Goal: Task Accomplishment & Management: Complete application form

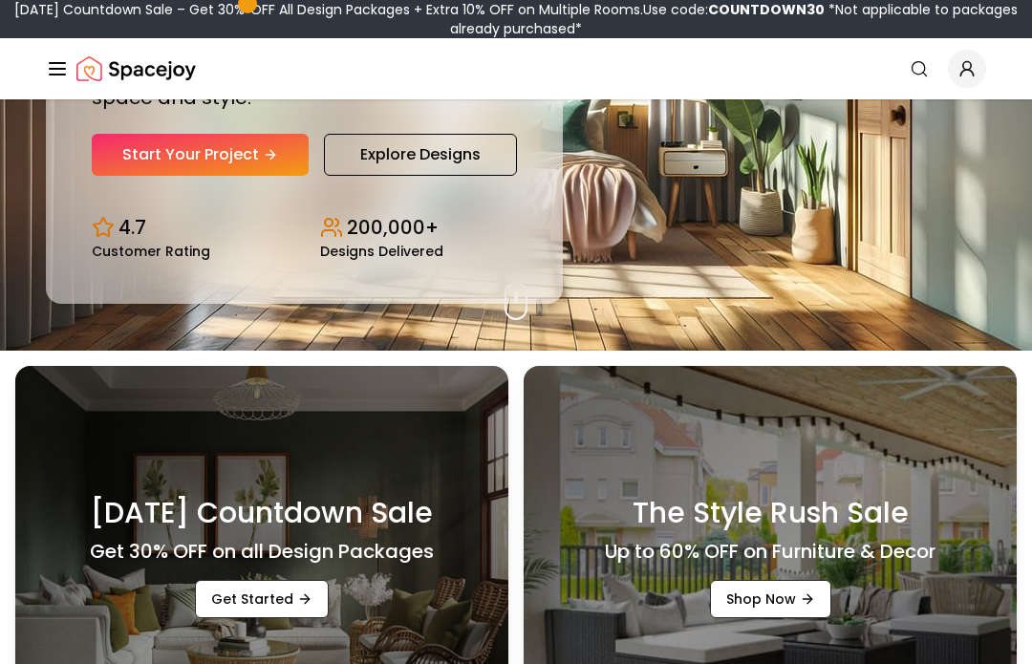
click at [153, 165] on div "Design Your Dream Space Online Work 1:1 with expert interior designers to creat…" at bounding box center [304, 27] width 425 height 297
click at [161, 176] on link "Start Your Project" at bounding box center [200, 155] width 217 height 42
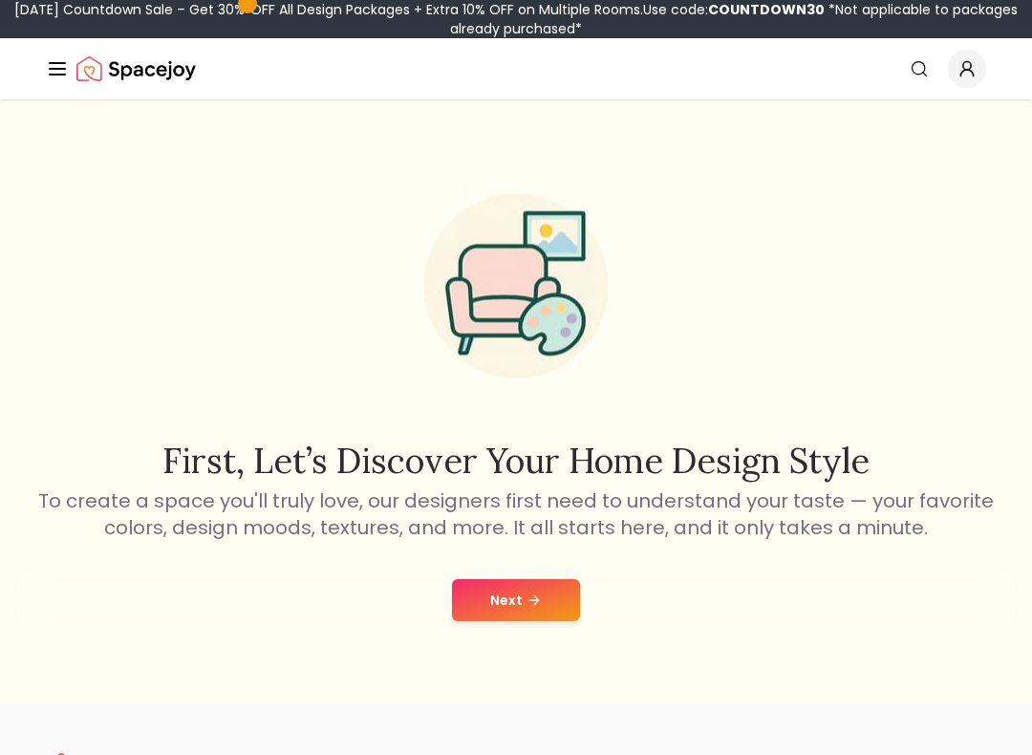
click at [573, 609] on button "Next" at bounding box center [516, 600] width 128 height 42
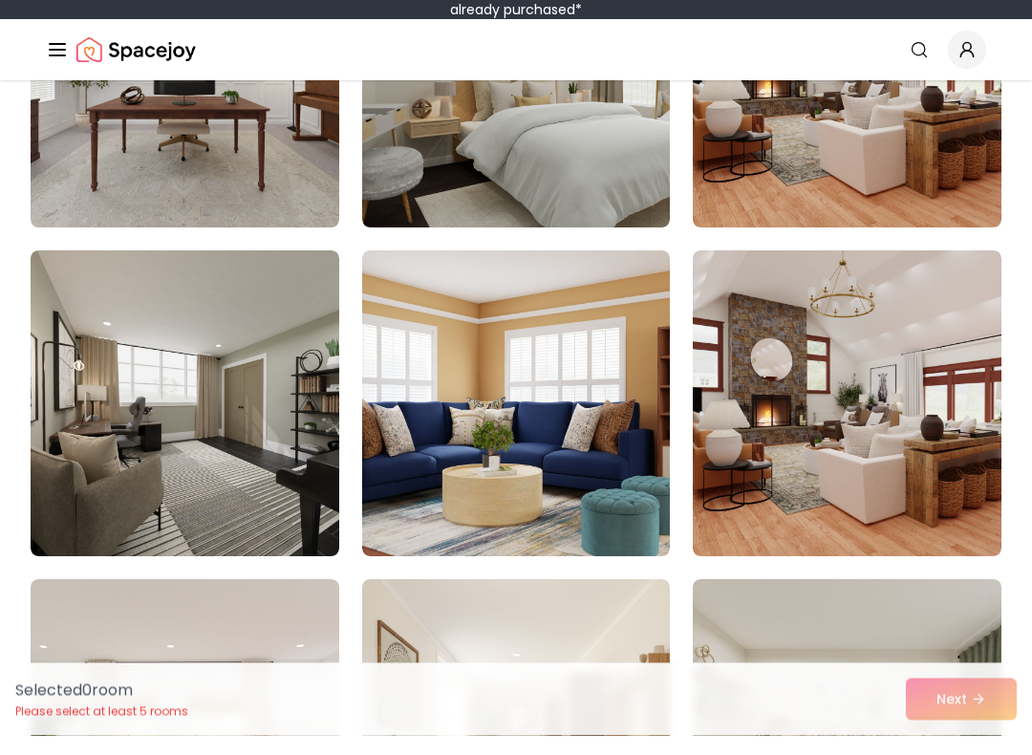
scroll to position [3299, 0]
click at [158, 378] on img at bounding box center [185, 422] width 309 height 306
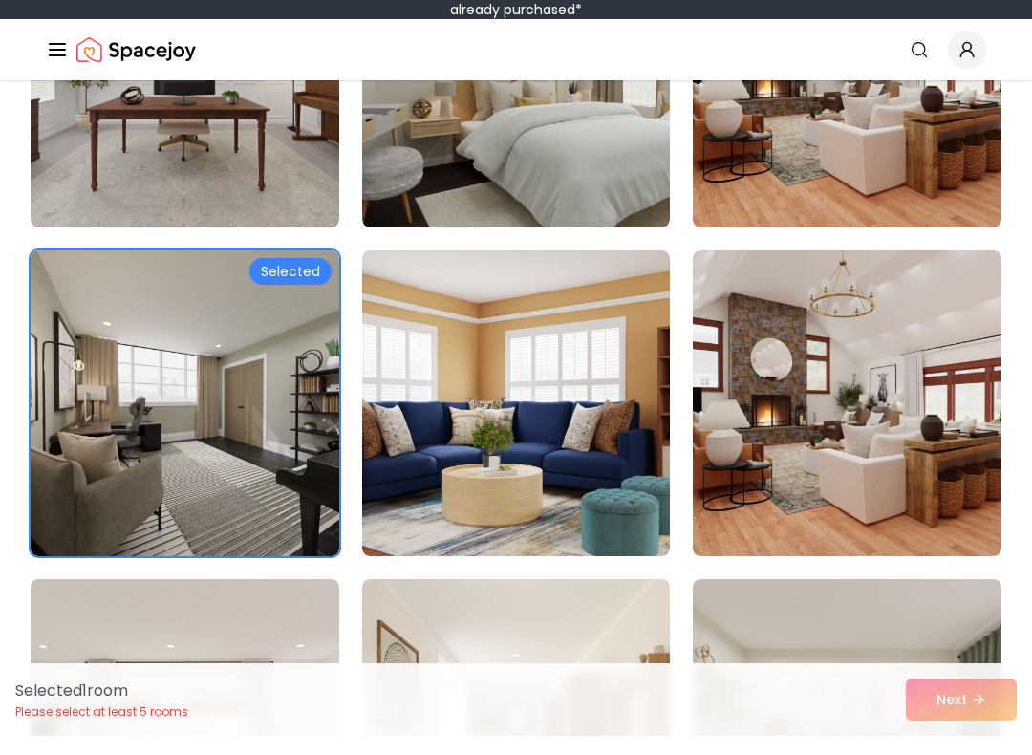
click at [548, 412] on img at bounding box center [516, 422] width 309 height 306
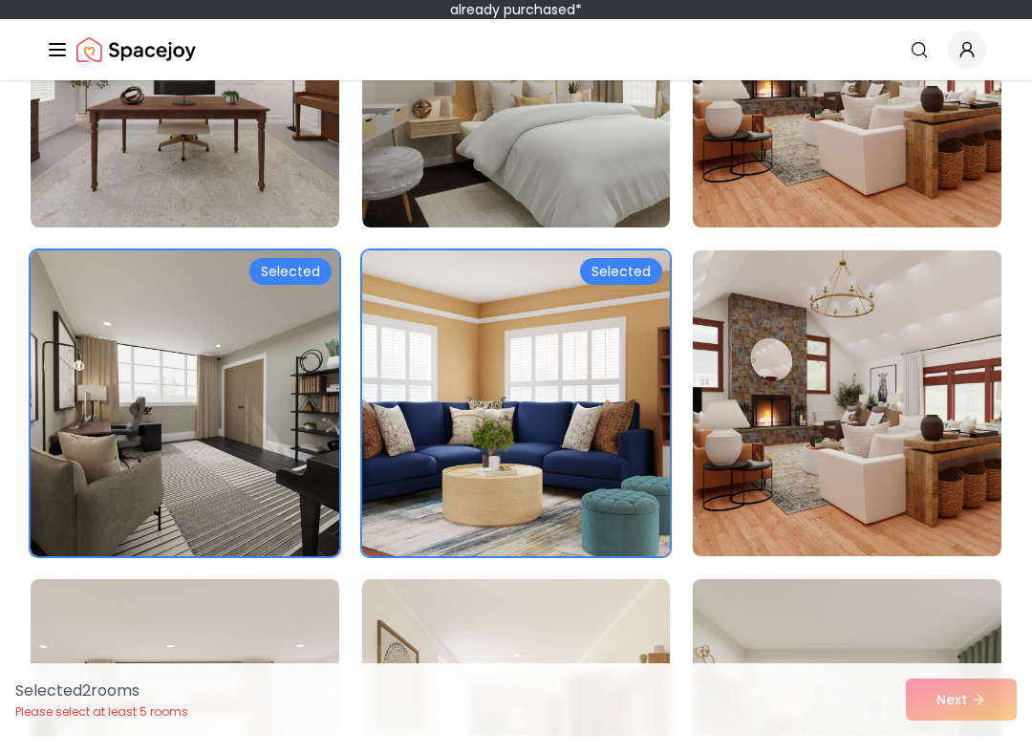
click at [812, 384] on img at bounding box center [847, 422] width 309 height 306
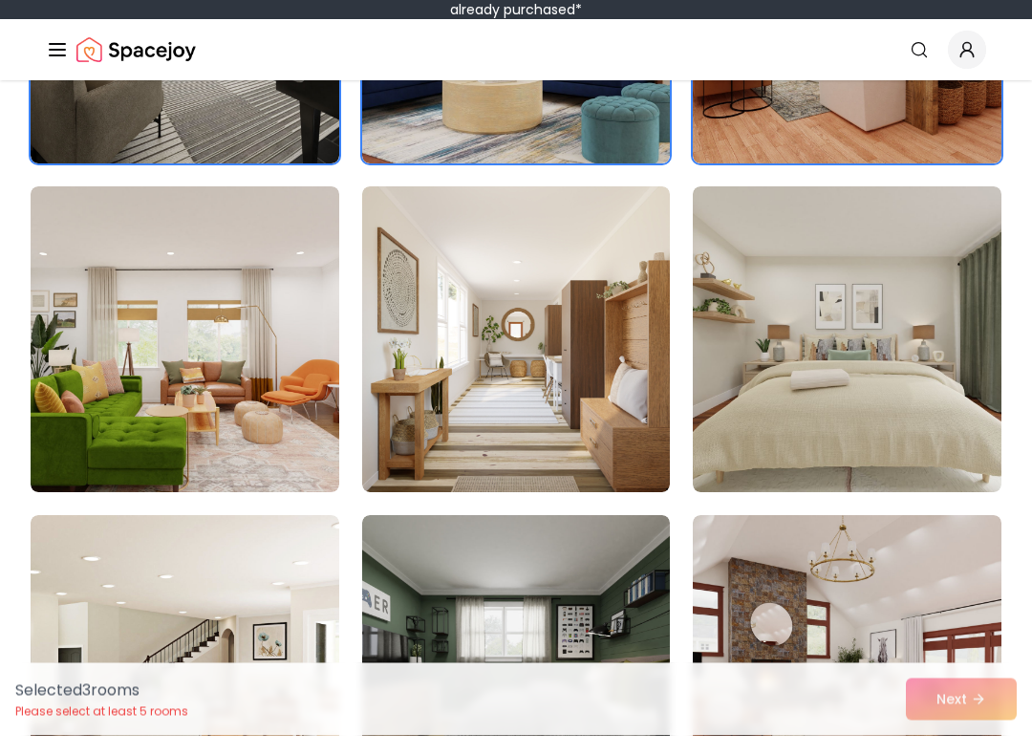
scroll to position [3692, 0]
click at [144, 296] on img at bounding box center [185, 358] width 309 height 306
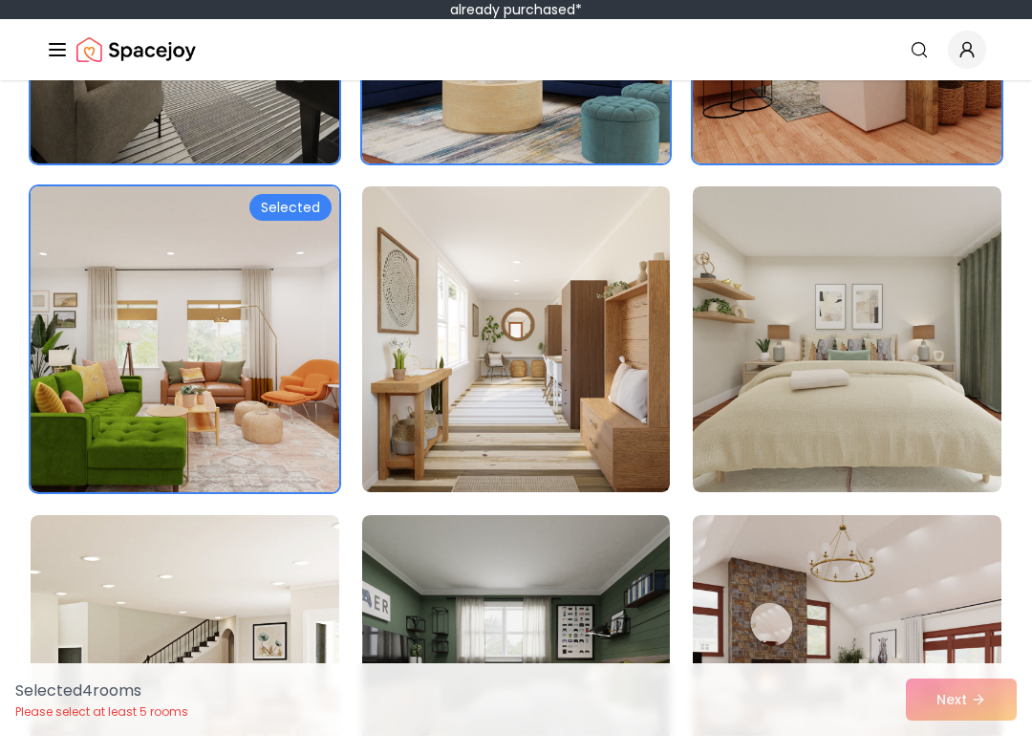
click at [627, 406] on img at bounding box center [516, 358] width 309 height 306
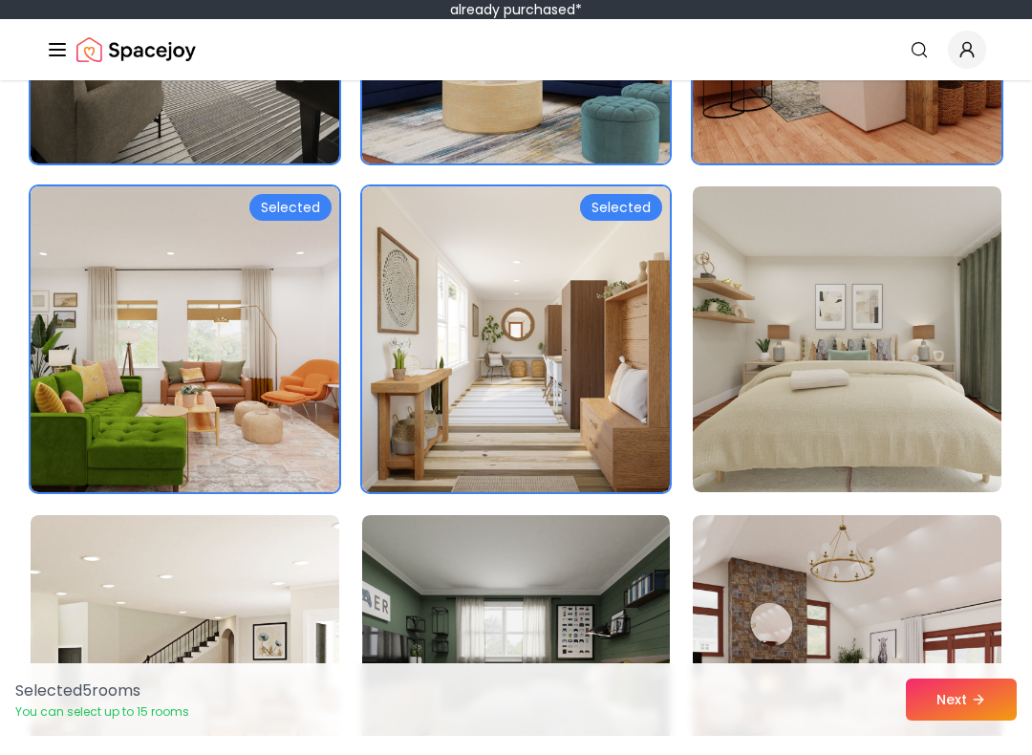
click at [804, 327] on img at bounding box center [847, 358] width 309 height 306
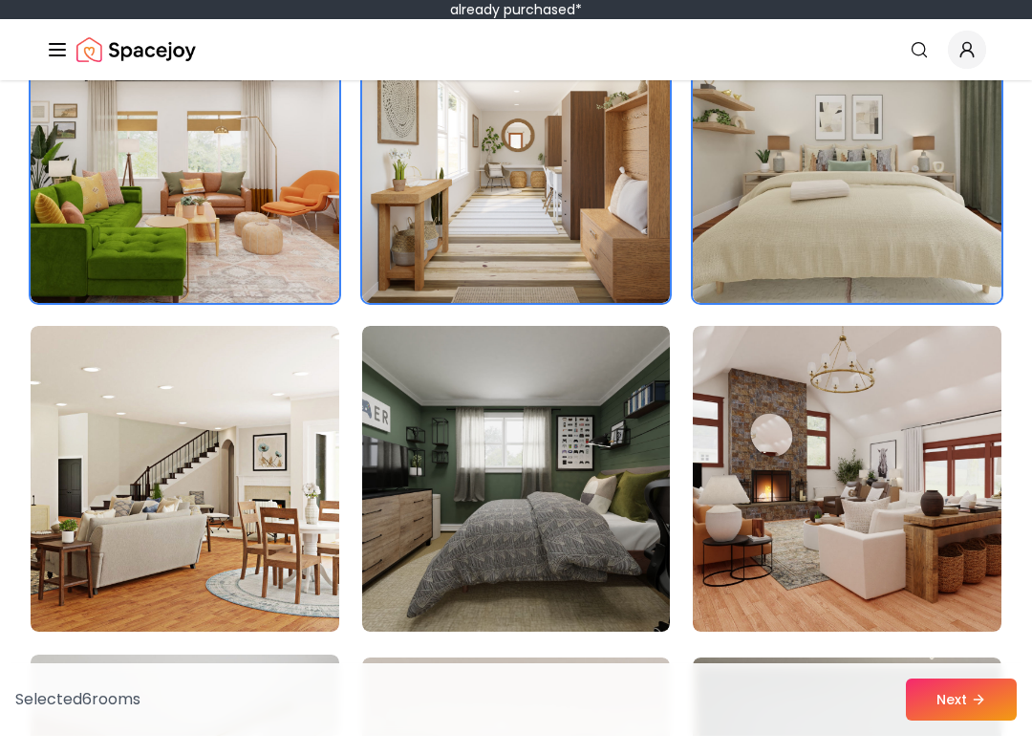
scroll to position [3938, 0]
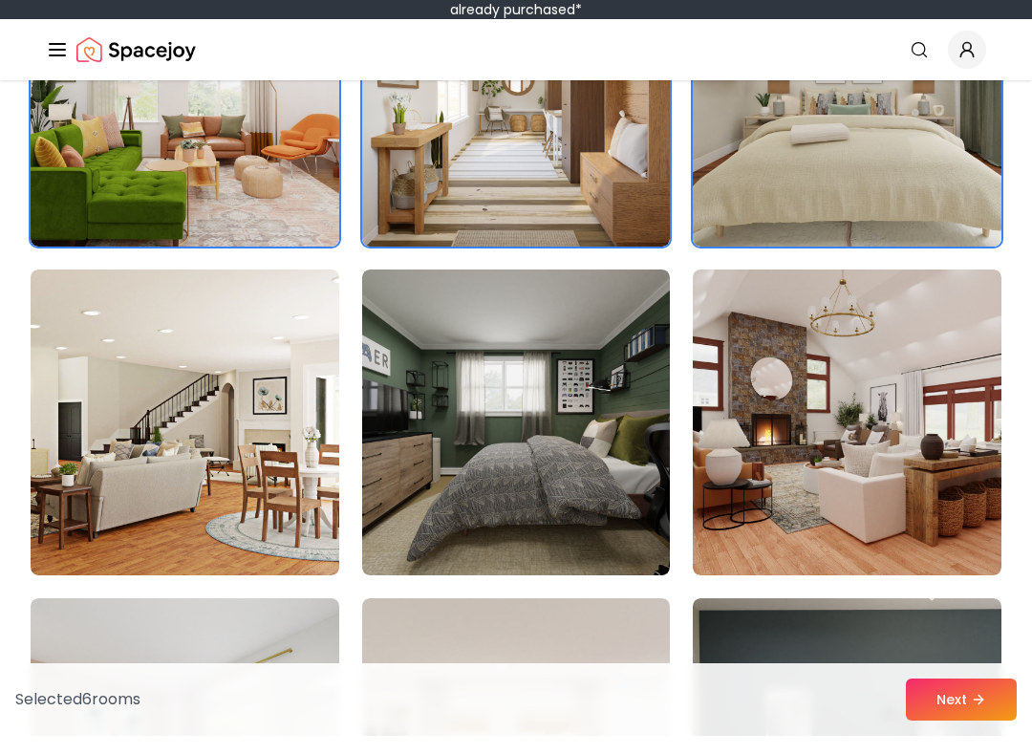
click at [879, 375] on img at bounding box center [847, 441] width 309 height 306
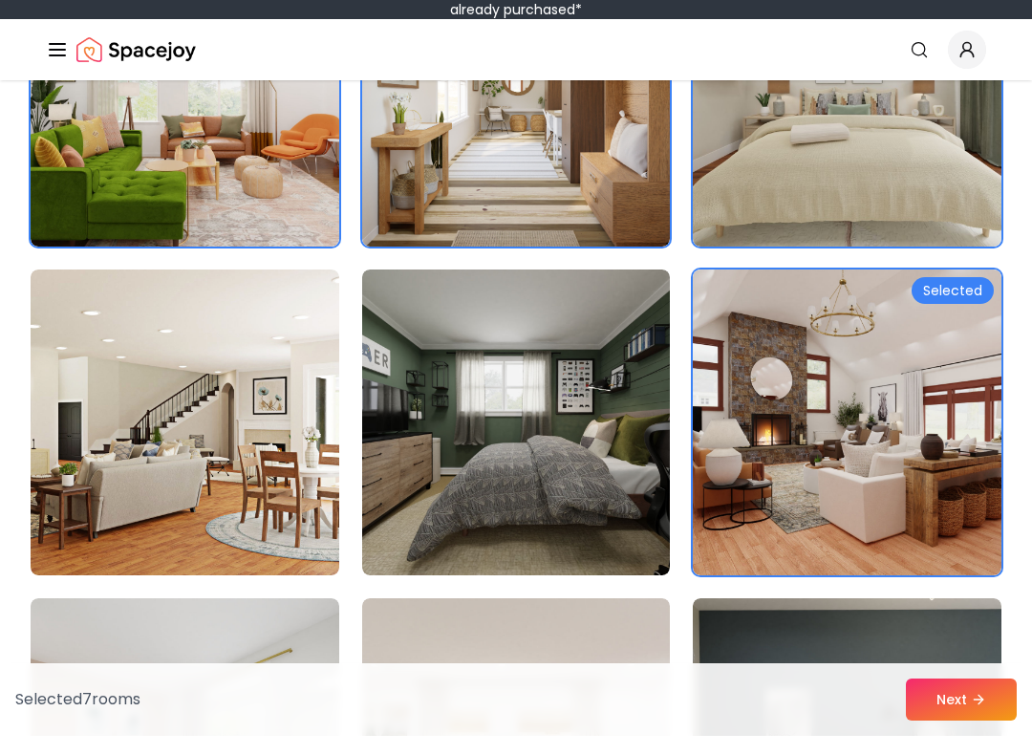
click at [588, 424] on img at bounding box center [516, 441] width 309 height 306
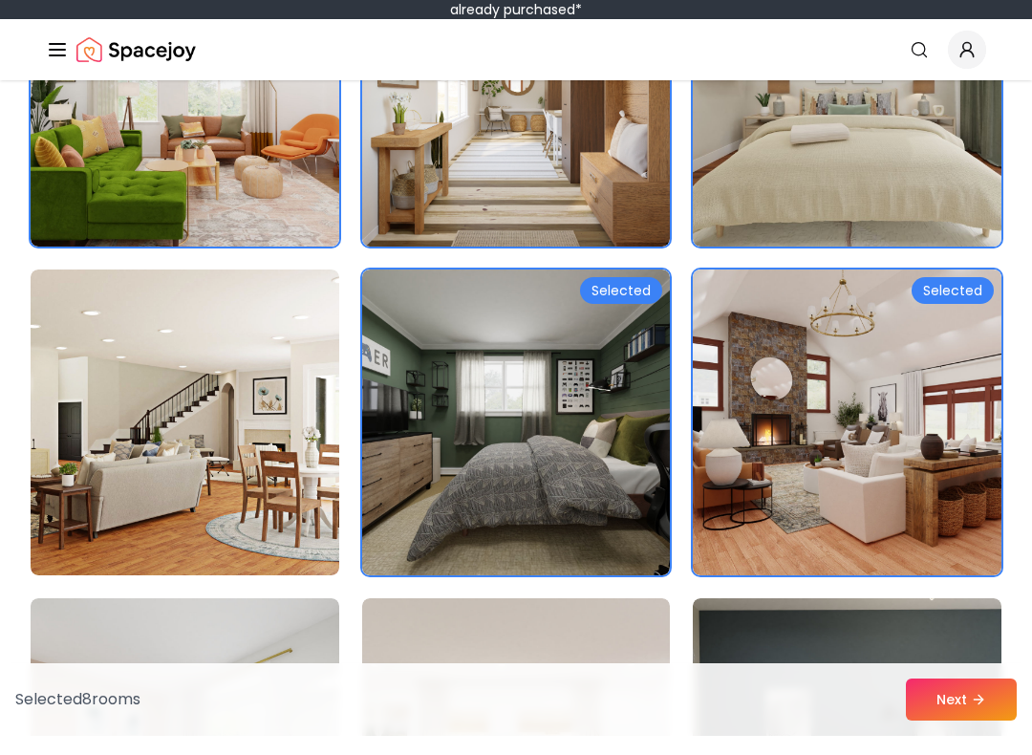
click at [145, 357] on img at bounding box center [185, 441] width 309 height 306
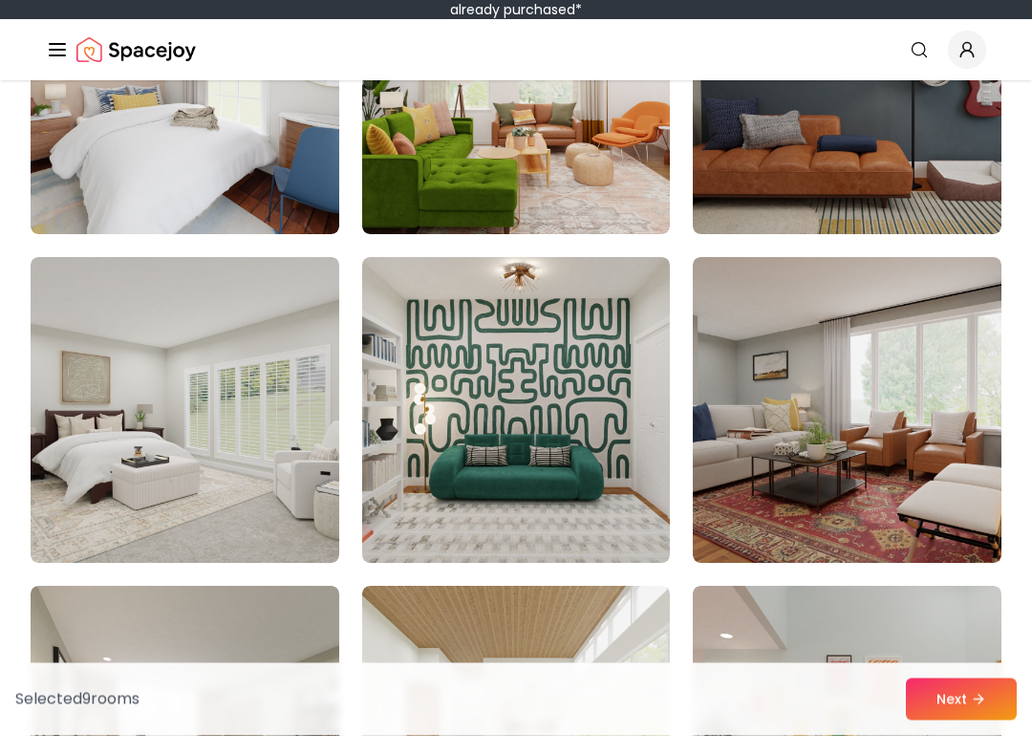
scroll to position [4608, 0]
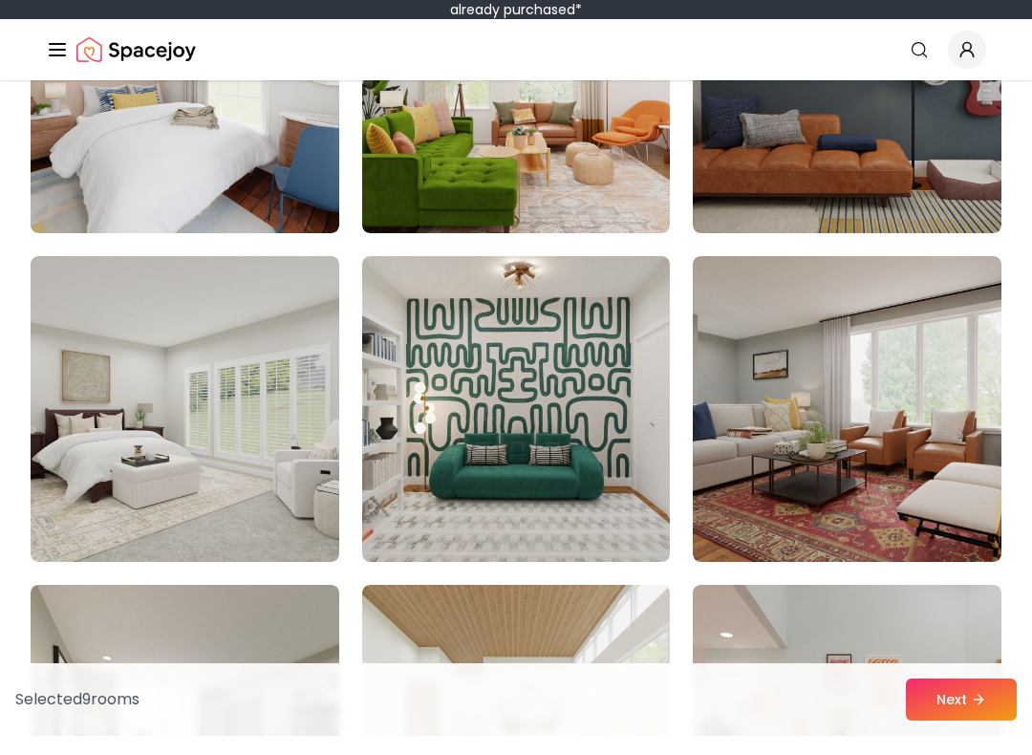
click at [869, 369] on img at bounding box center [847, 428] width 309 height 306
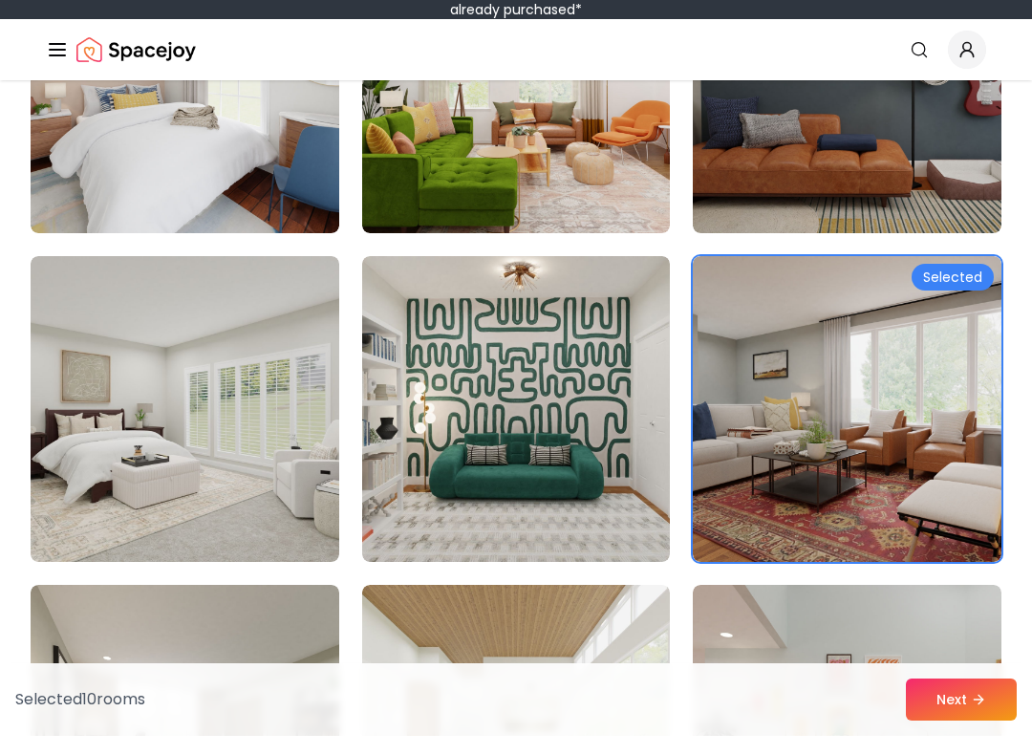
click at [138, 345] on img at bounding box center [185, 428] width 309 height 306
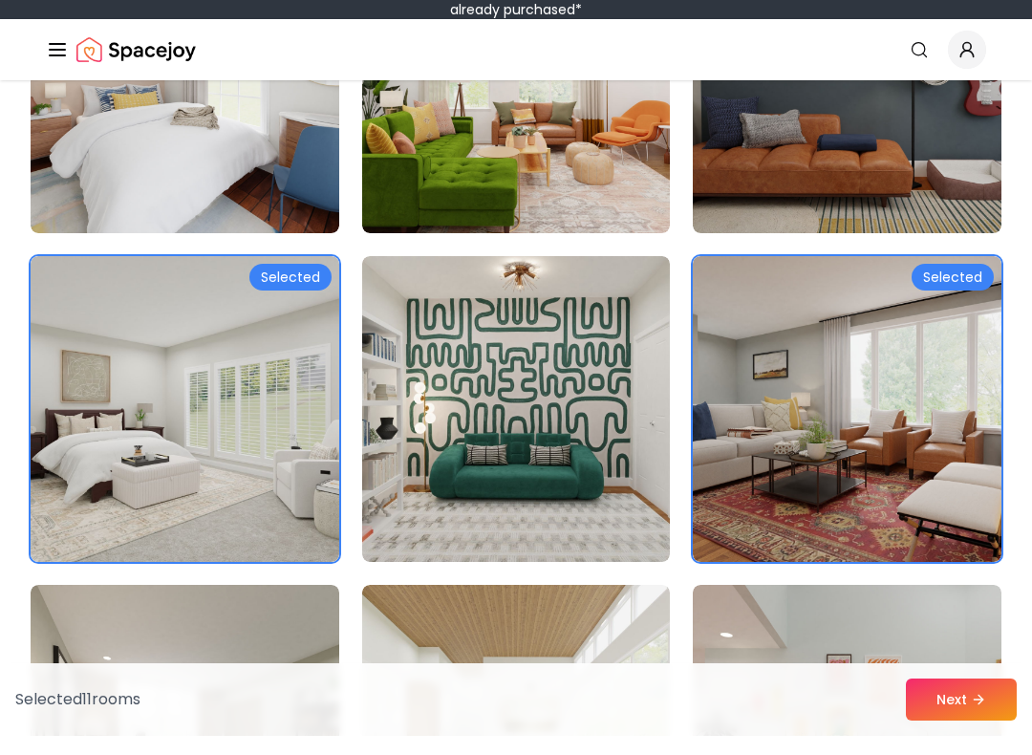
click at [561, 412] on img at bounding box center [516, 428] width 309 height 306
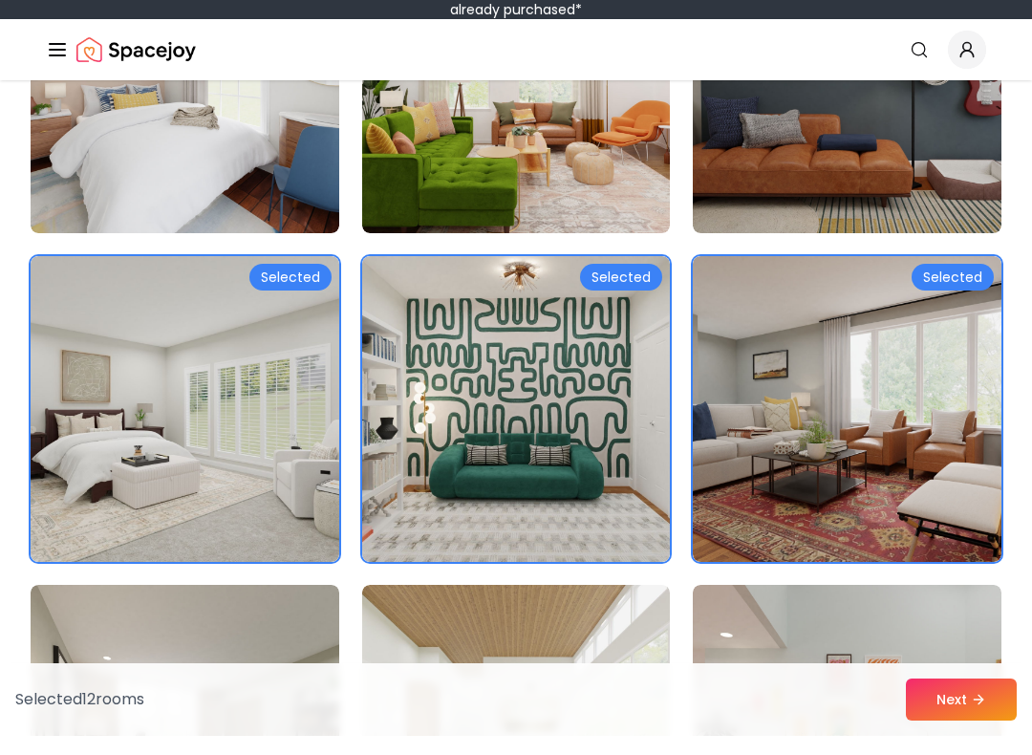
click at [594, 175] on img at bounding box center [516, 100] width 309 height 306
click at [104, 169] on img at bounding box center [185, 100] width 309 height 306
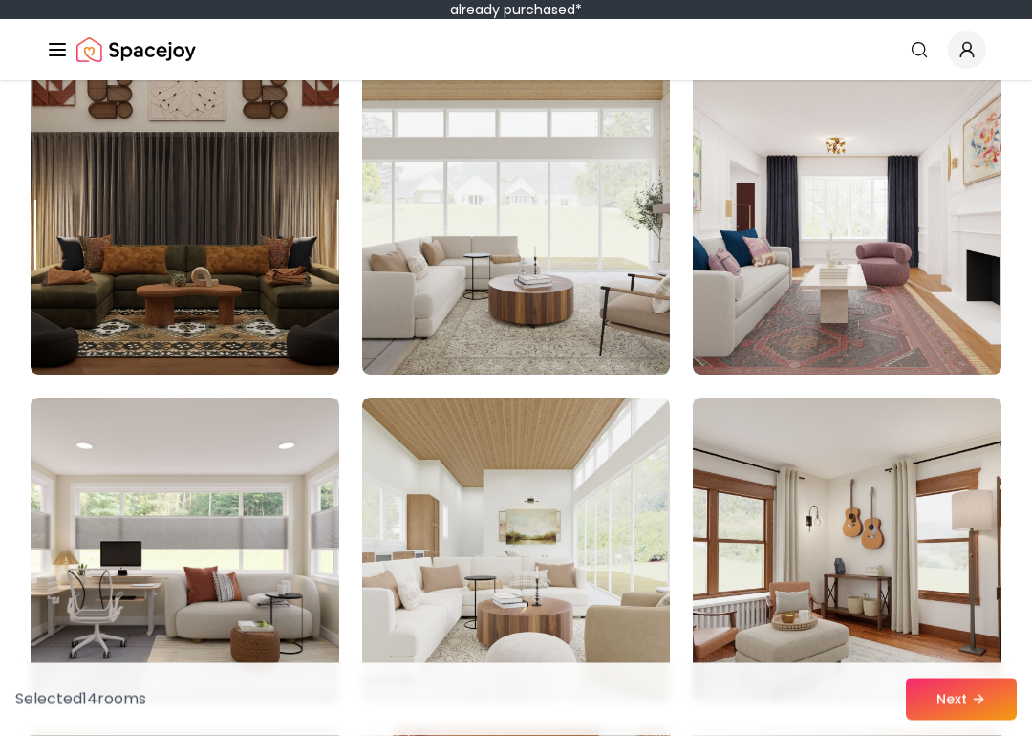
scroll to position [5453, 0]
click at [577, 262] on img at bounding box center [516, 241] width 309 height 306
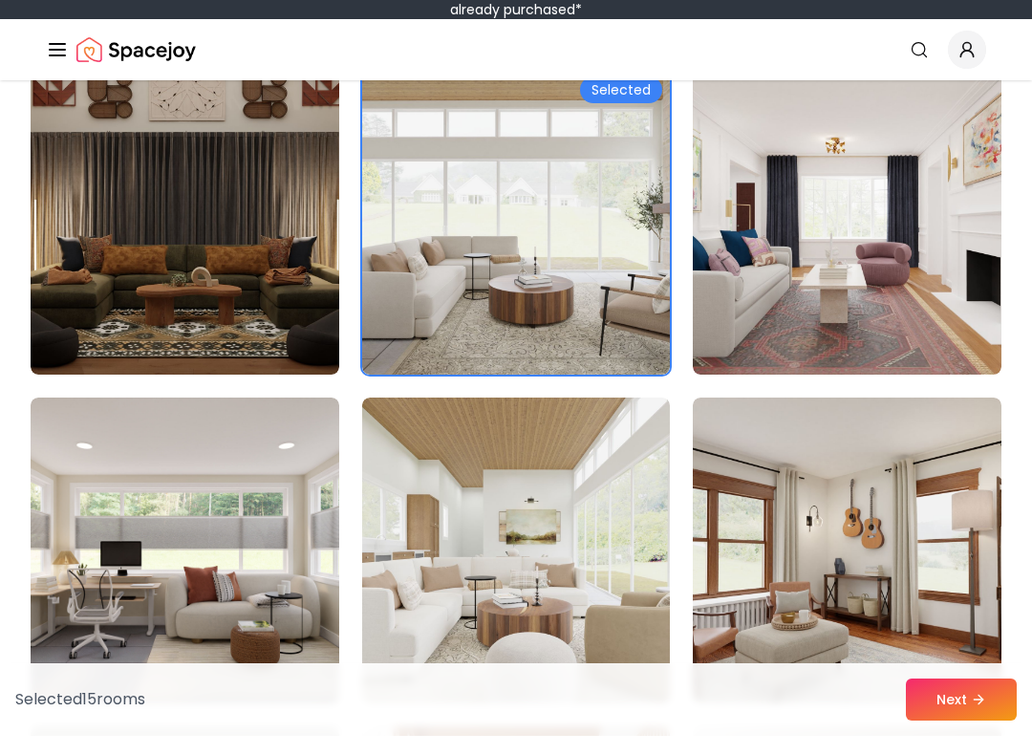
click at [117, 211] on img at bounding box center [185, 241] width 309 height 306
click at [890, 270] on img at bounding box center [847, 241] width 309 height 306
click at [858, 501] on img at bounding box center [847, 569] width 309 height 306
click at [611, 502] on img at bounding box center [516, 569] width 309 height 306
click at [178, 520] on img at bounding box center [185, 569] width 309 height 306
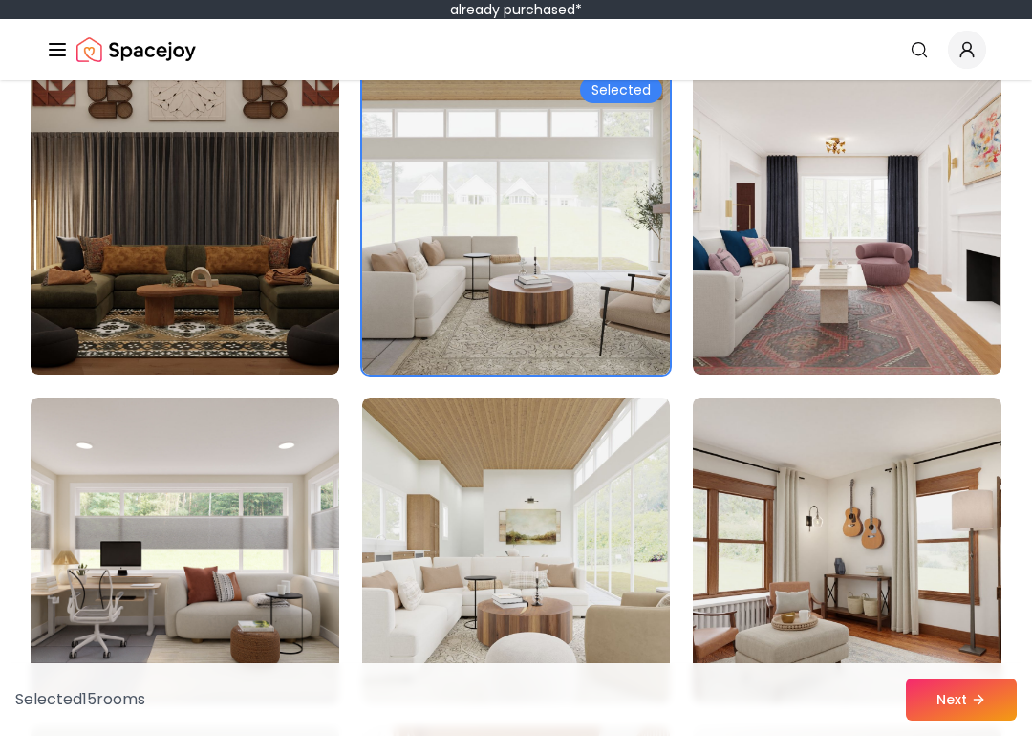
click at [969, 697] on button "Next" at bounding box center [961, 718] width 111 height 42
